Goal: Information Seeking & Learning: Learn about a topic

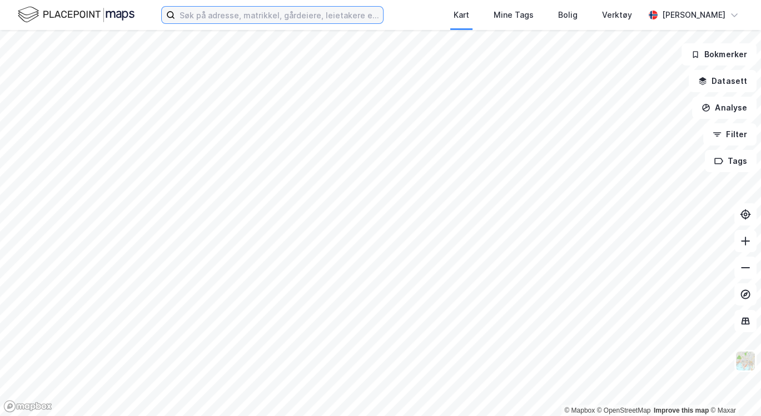
click at [235, 14] on input at bounding box center [279, 15] width 208 height 17
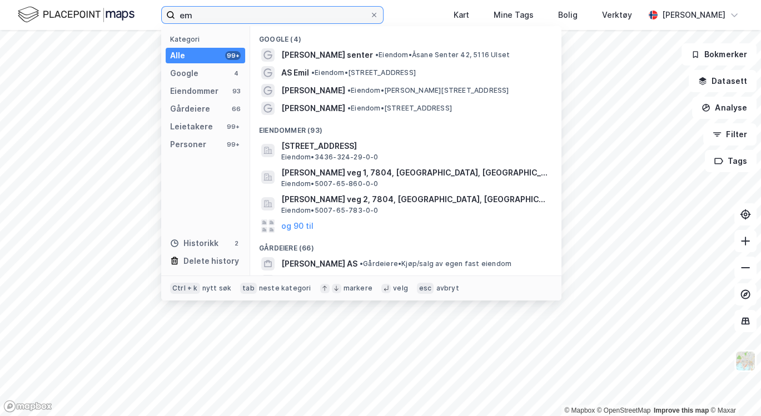
type input "e"
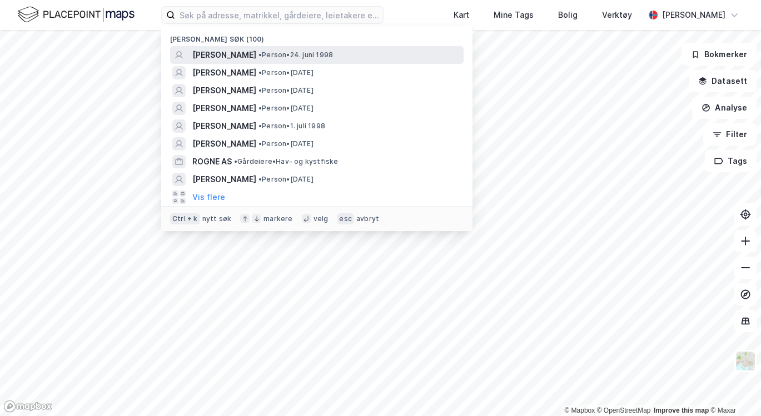
click at [285, 57] on span "• Person • [DATE]" at bounding box center [296, 55] width 74 height 9
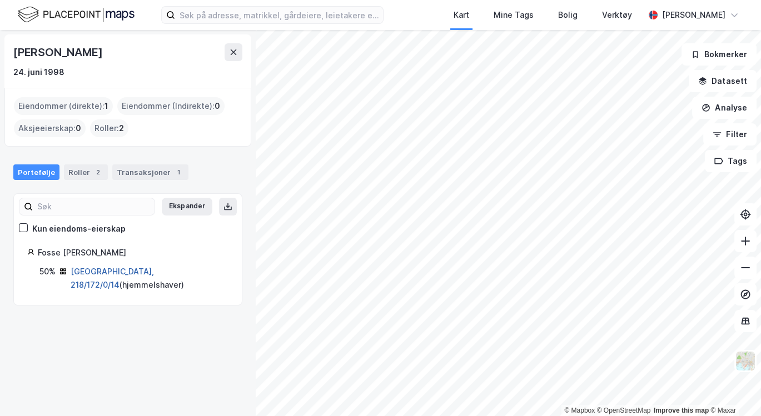
click at [122, 271] on link "[GEOGRAPHIC_DATA], 218/172/0/14" at bounding box center [112, 278] width 83 height 23
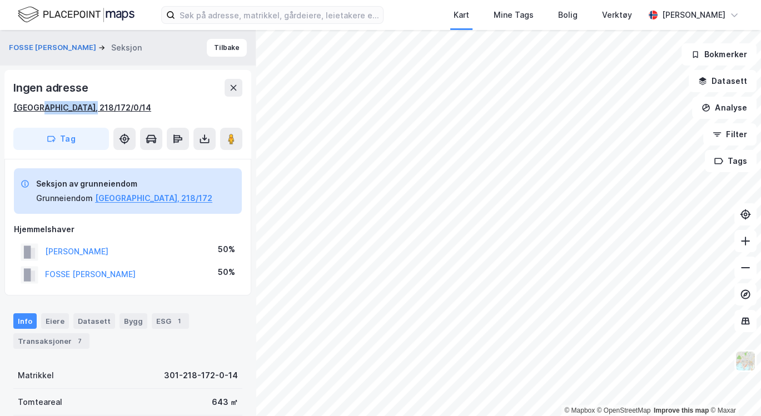
drag, startPoint x: 91, startPoint y: 107, endPoint x: 36, endPoint y: 109, distance: 54.5
click at [36, 109] on div "[GEOGRAPHIC_DATA], 218/172/0/14" at bounding box center [127, 107] width 229 height 13
copy div "218/172/0/14"
click at [130, 97] on div "Ingen adresse [GEOGRAPHIC_DATA], 218/172/0/14" at bounding box center [127, 97] width 229 height 36
click at [54, 339] on div "Transaksjoner 7" at bounding box center [51, 342] width 76 height 16
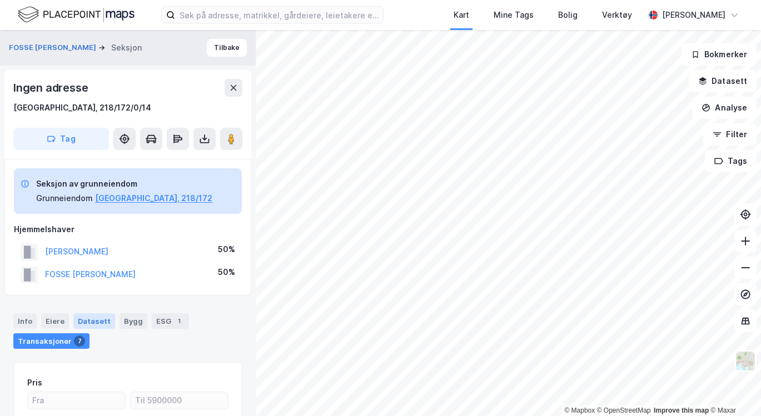
click at [93, 319] on div "Datasett" at bounding box center [94, 322] width 42 height 16
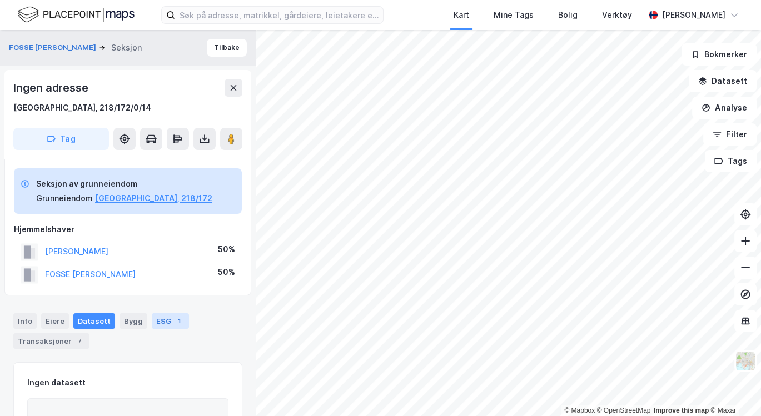
click at [154, 315] on div "ESG 1" at bounding box center [170, 322] width 37 height 16
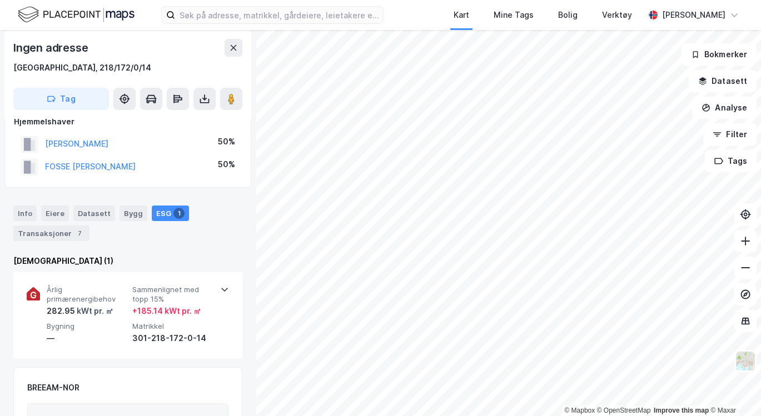
scroll to position [108, 0]
click at [23, 218] on div "Info" at bounding box center [24, 213] width 23 height 16
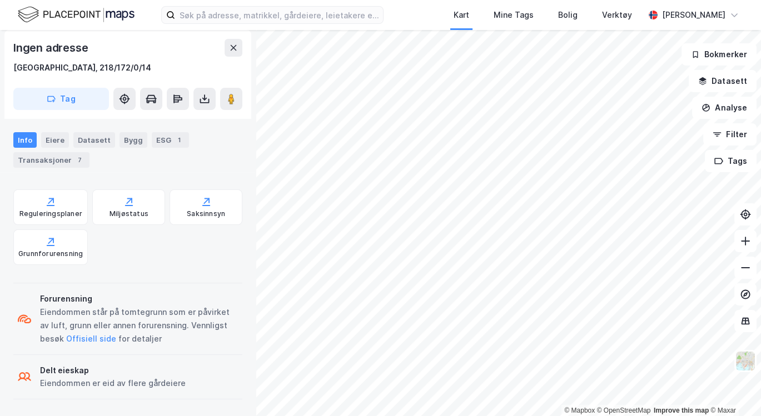
scroll to position [259, 0]
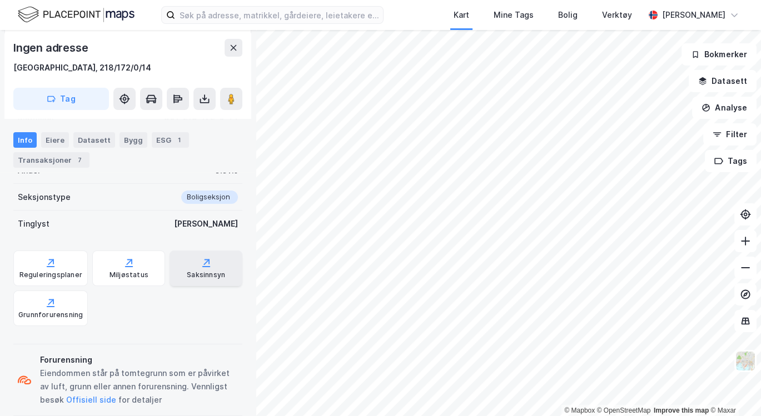
click at [207, 267] on div "Saksinnsyn" at bounding box center [206, 269] width 73 height 36
